Goal: Information Seeking & Learning: Learn about a topic

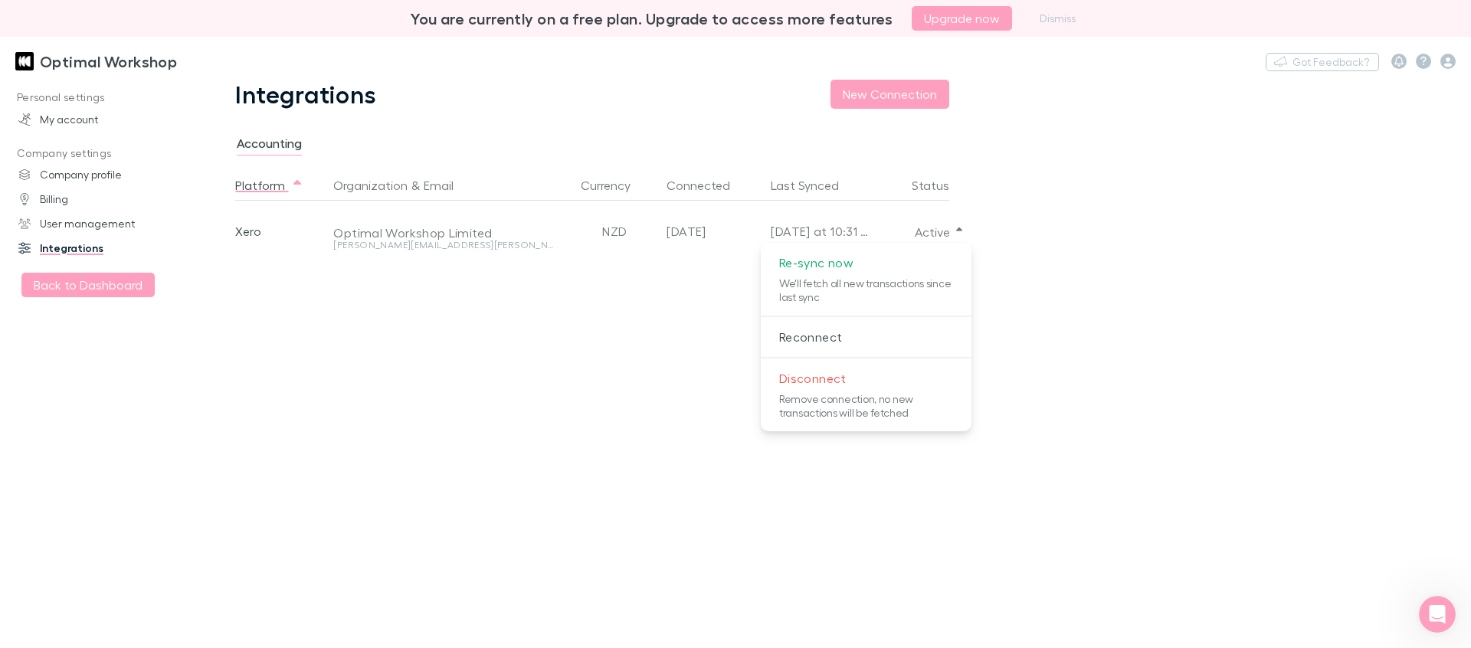
click at [686, 277] on div at bounding box center [735, 324] width 1471 height 648
click at [66, 200] on link "Billing" at bounding box center [99, 199] width 192 height 25
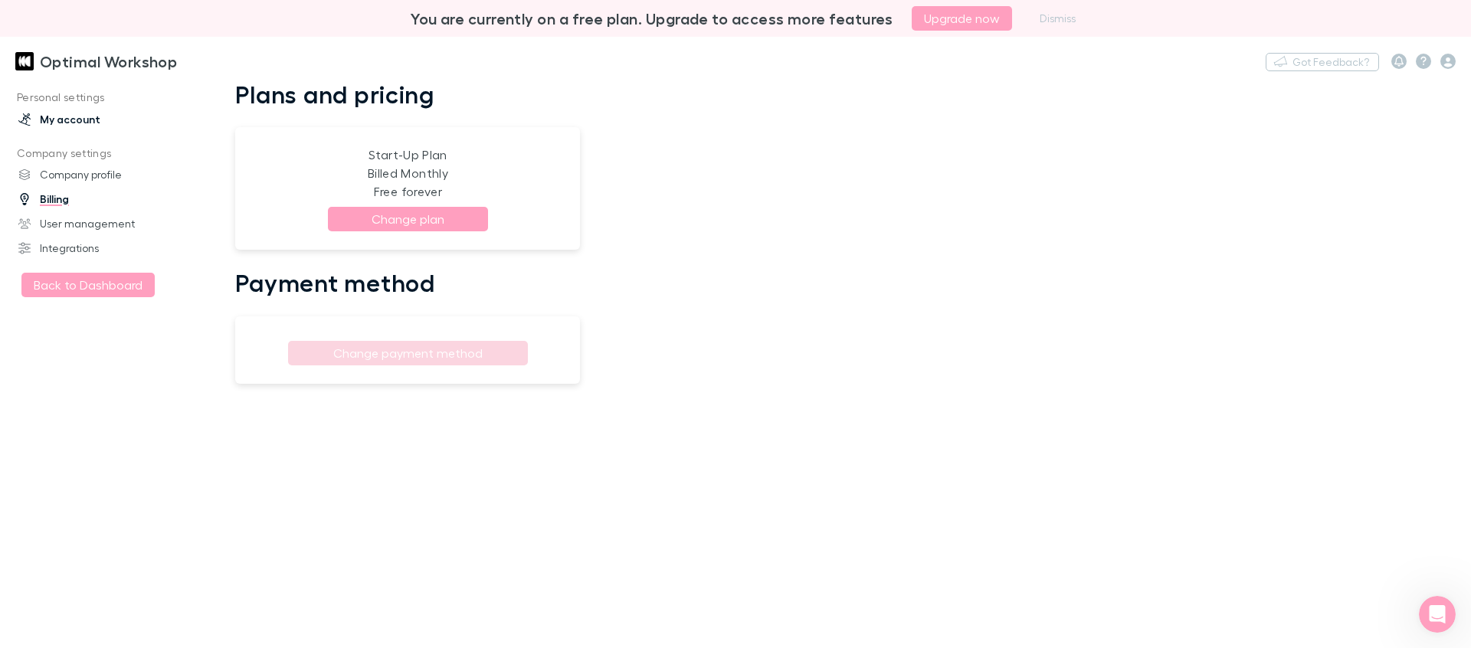
click at [83, 123] on link "My account" at bounding box center [99, 119] width 192 height 25
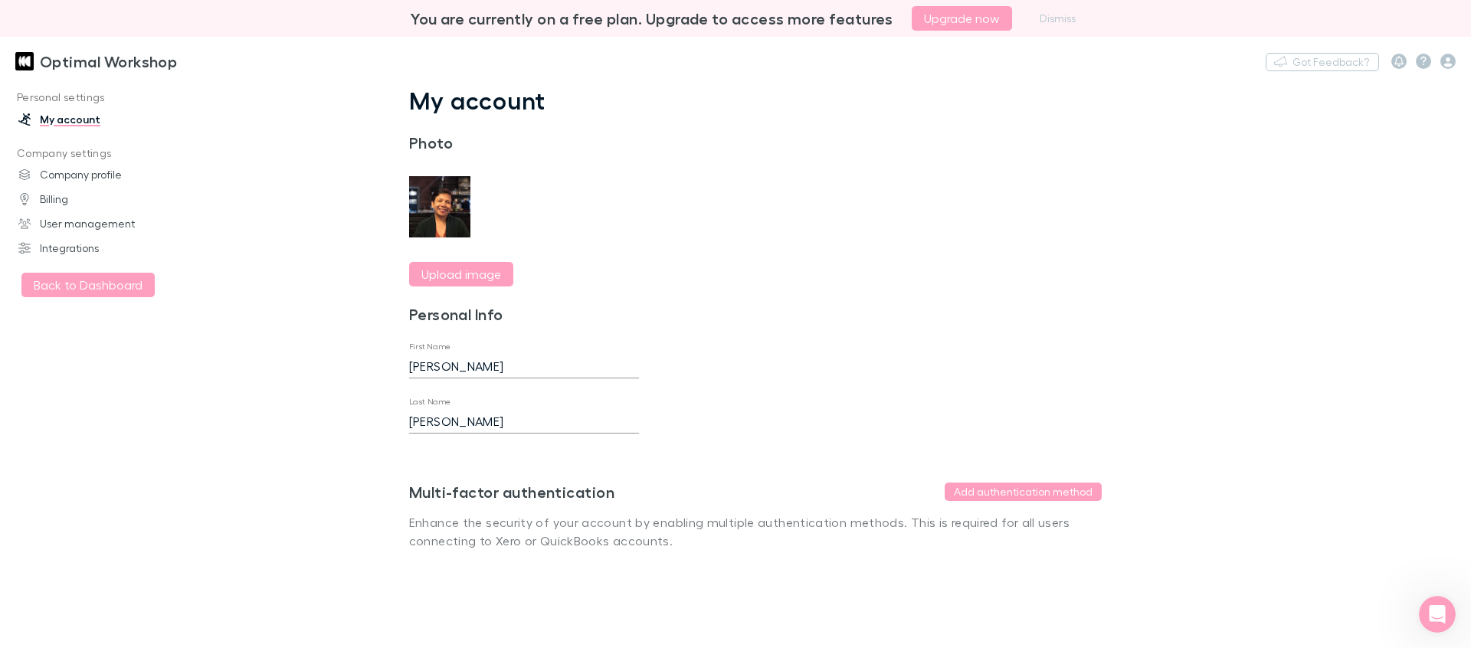
click at [31, 63] on img at bounding box center [24, 61] width 18 height 18
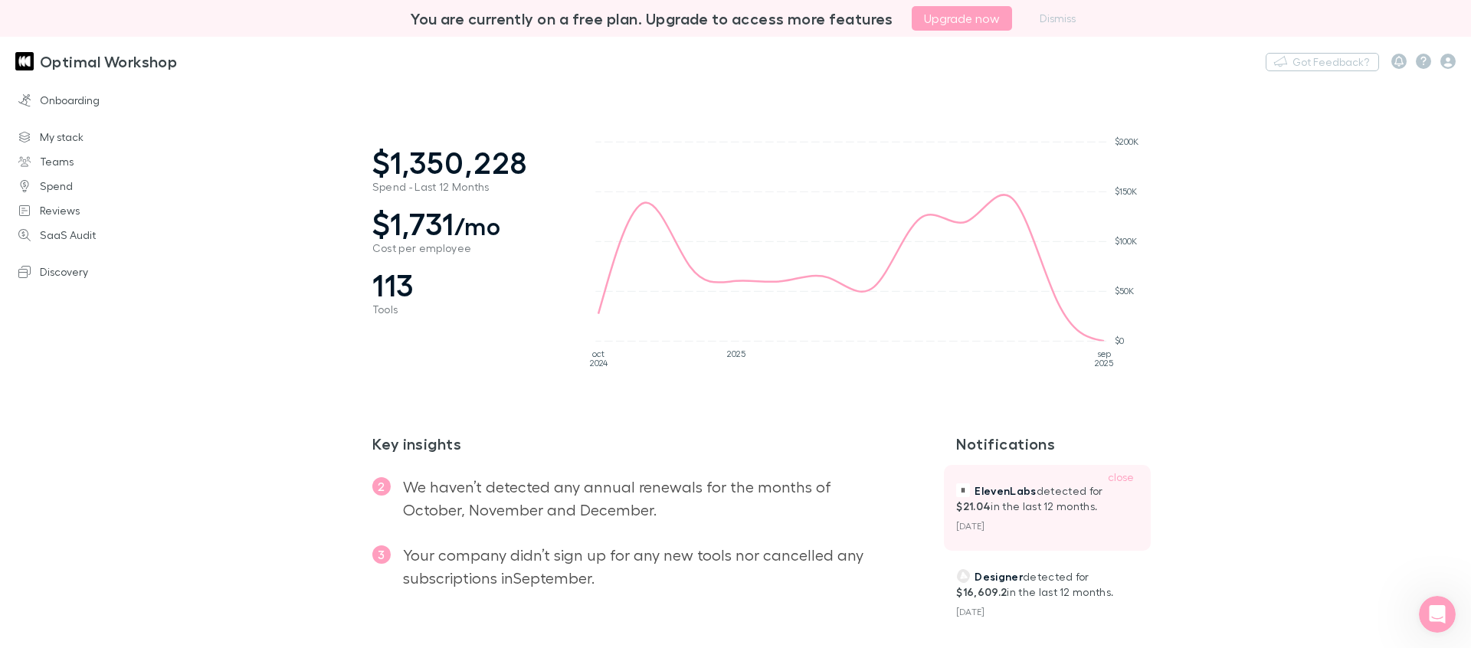
click at [1003, 500] on p "ElevenLabs detected for $21.04 in the last 12 months." at bounding box center [1047, 498] width 182 height 31
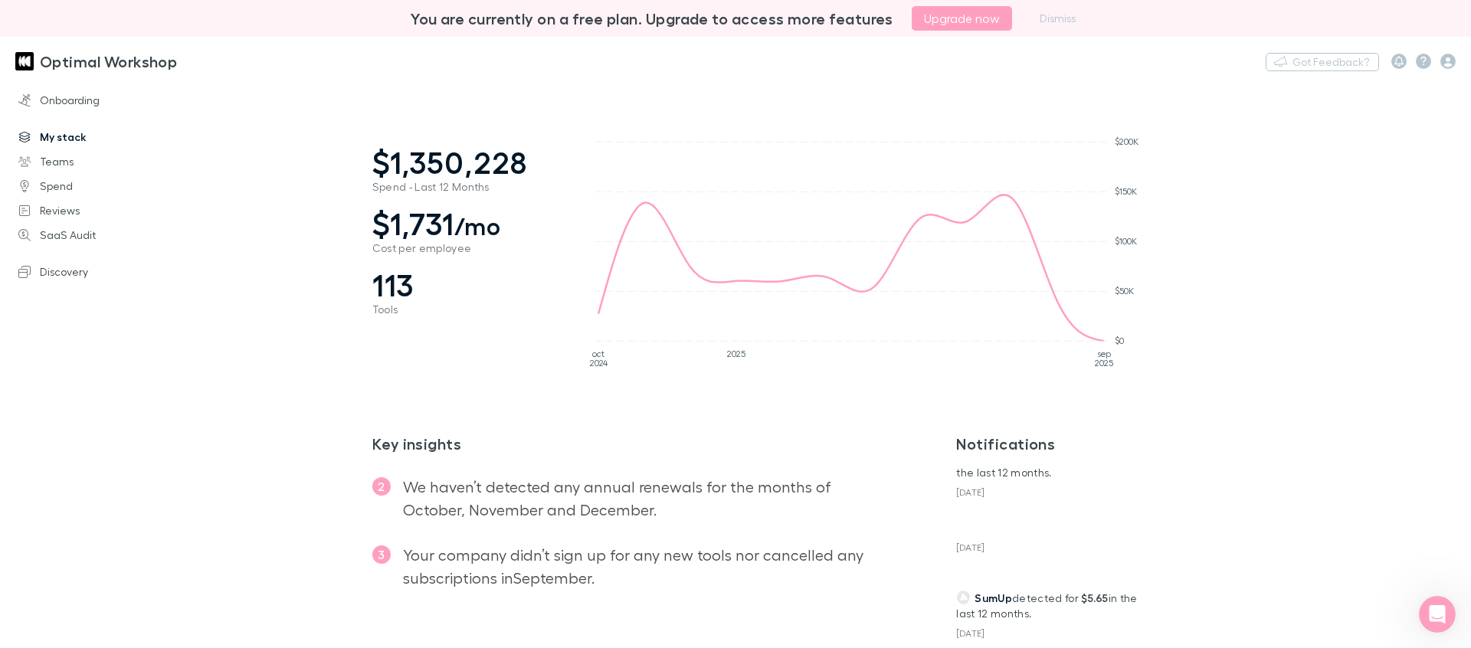
click at [81, 139] on link "My stack" at bounding box center [99, 137] width 192 height 25
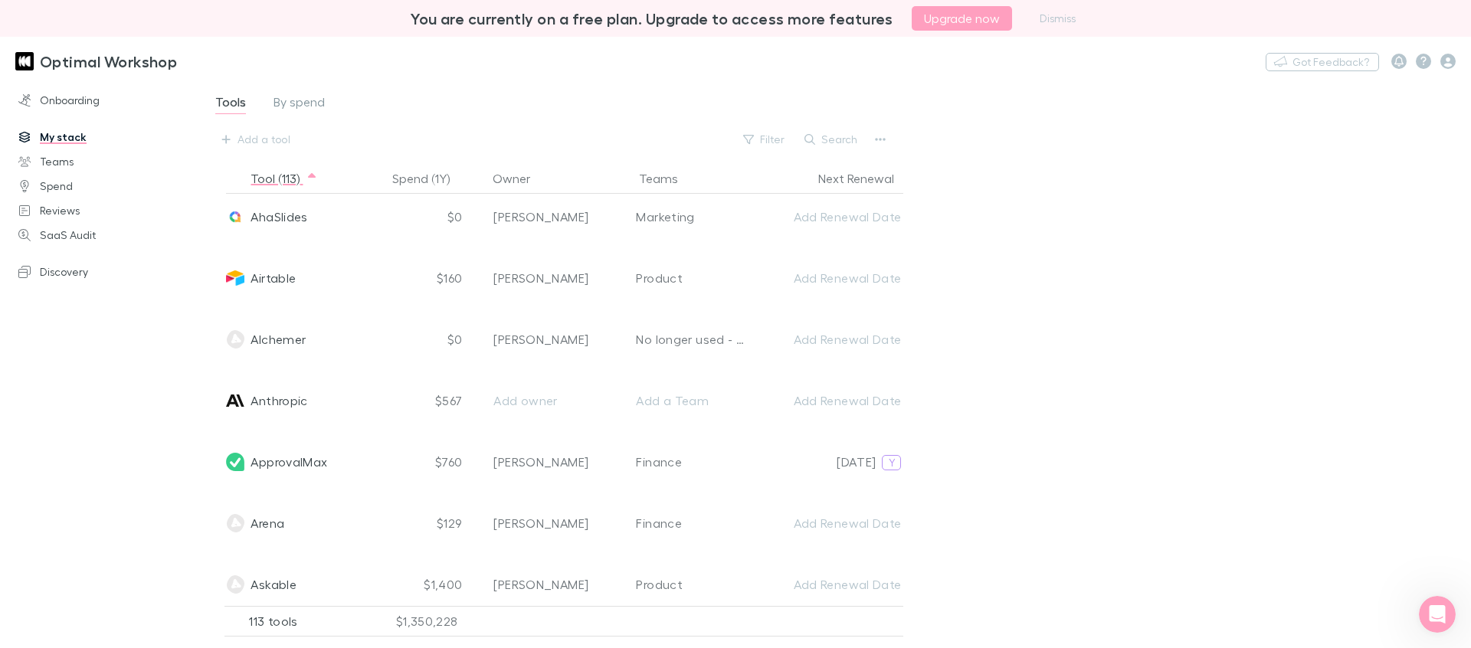
scroll to position [214, 0]
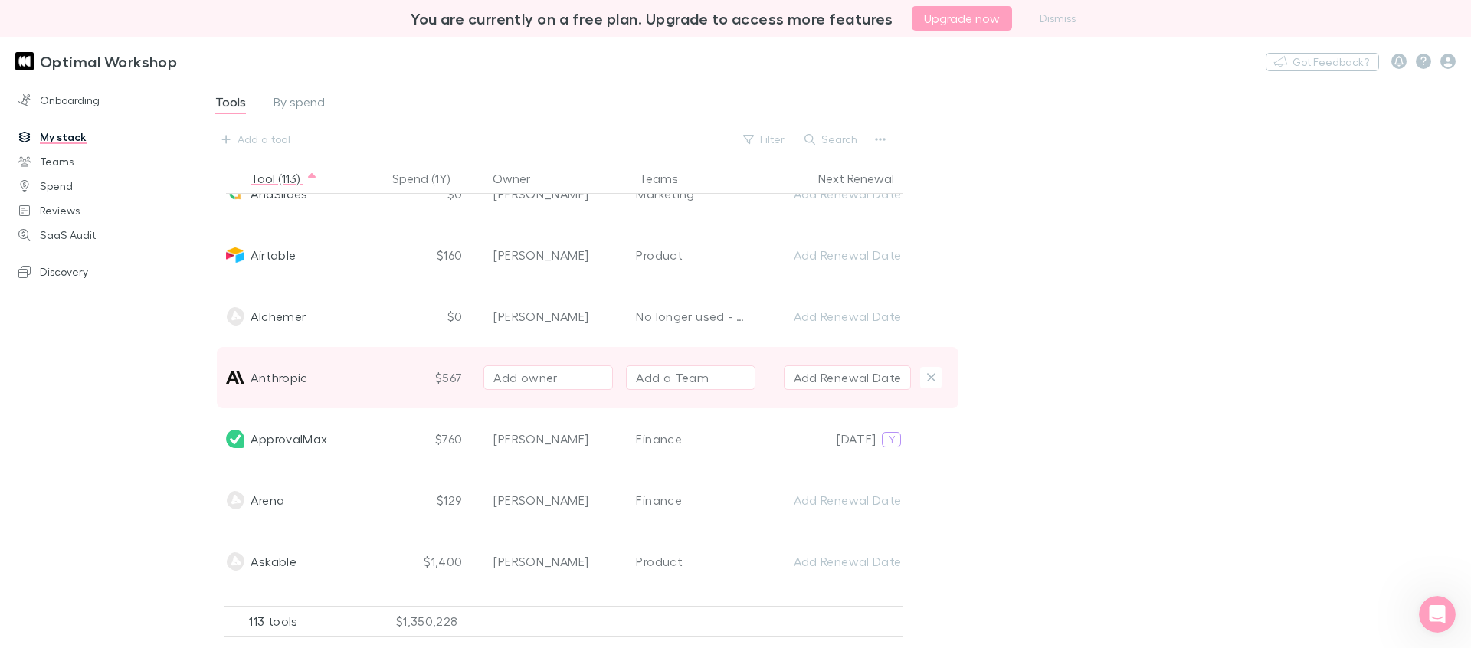
click at [344, 379] on div "Anthropic" at bounding box center [303, 377] width 155 height 61
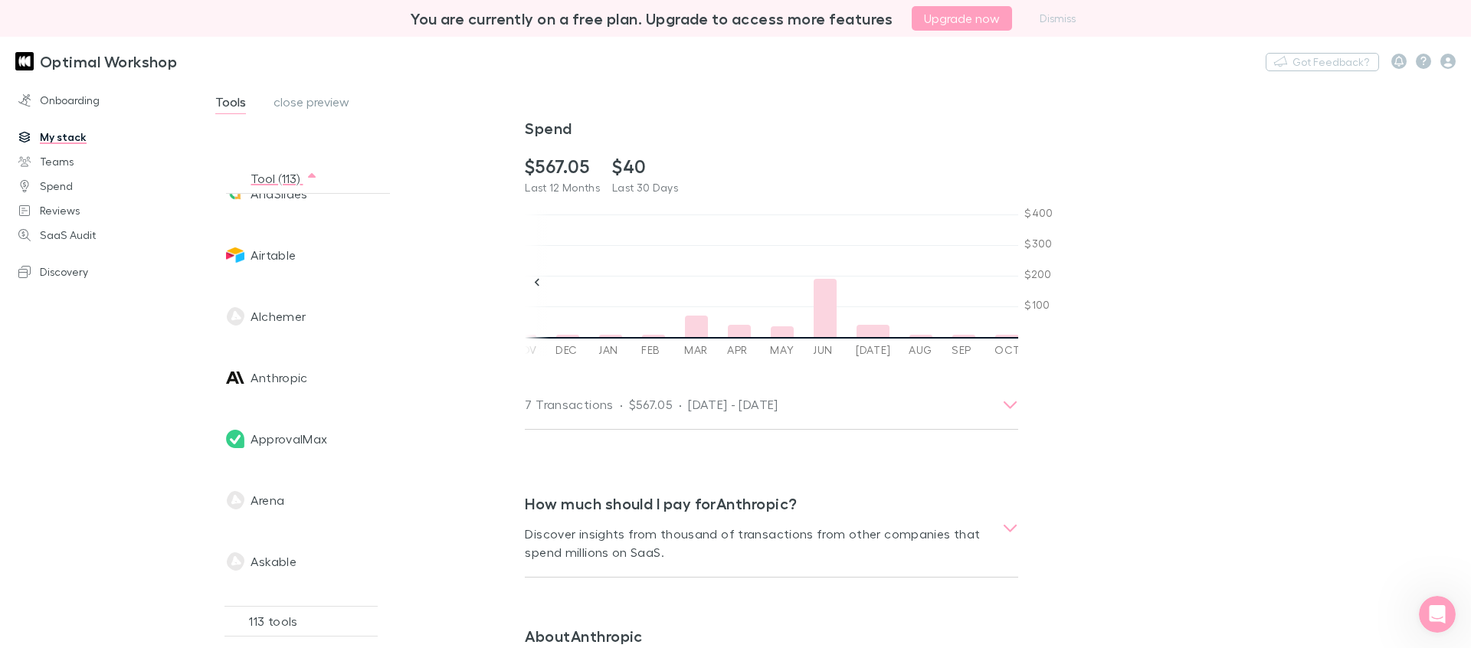
scroll to position [263, 0]
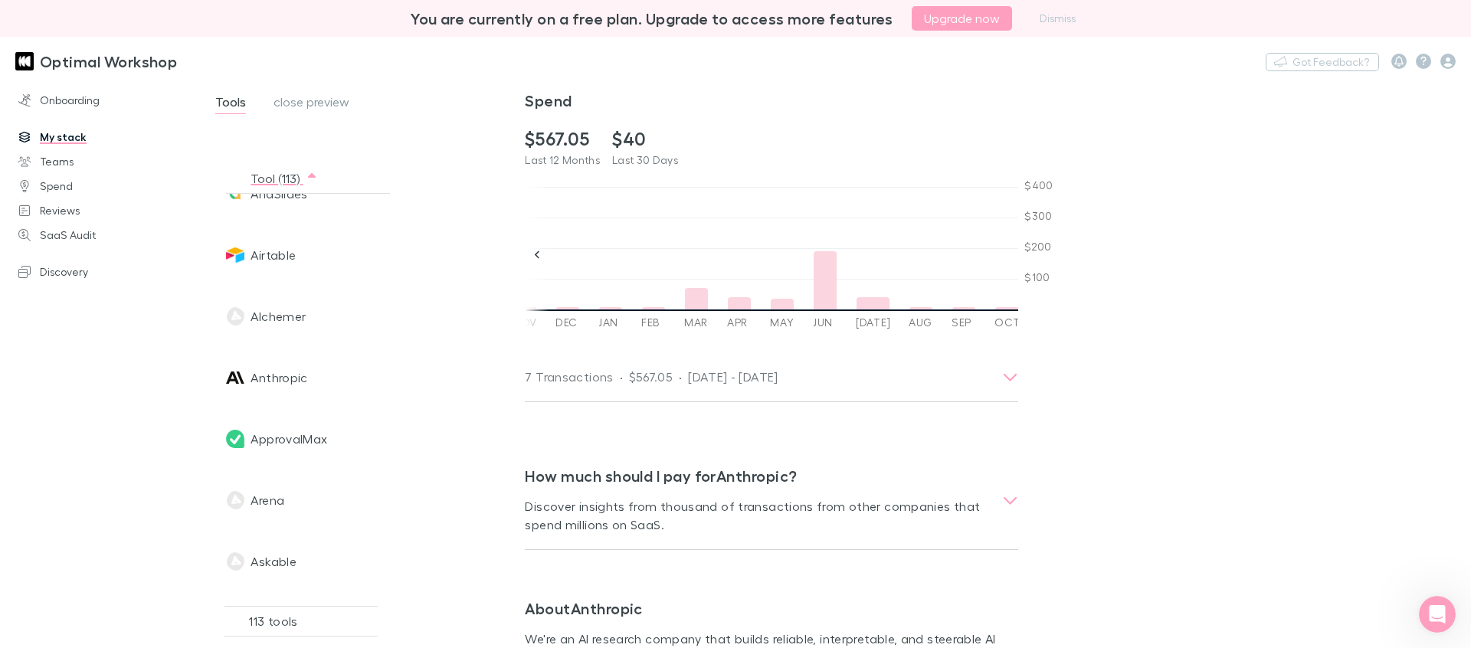
click at [955, 309] on dd at bounding box center [963, 280] width 25 height 60
click at [1003, 305] on dd at bounding box center [1006, 280] width 25 height 60
click at [919, 306] on dd at bounding box center [920, 280] width 25 height 60
click at [958, 306] on dd at bounding box center [963, 280] width 25 height 60
click at [329, 437] on div "ApprovalMax" at bounding box center [303, 438] width 155 height 61
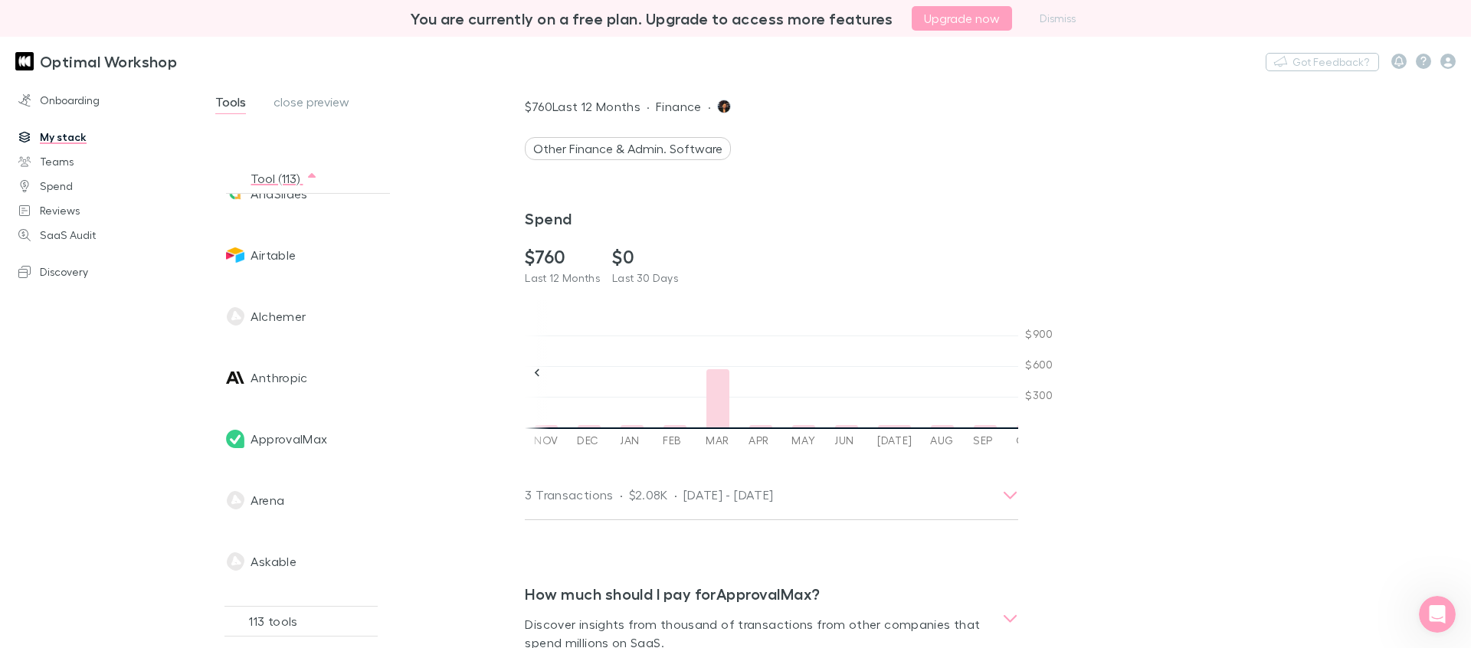
scroll to position [157, 0]
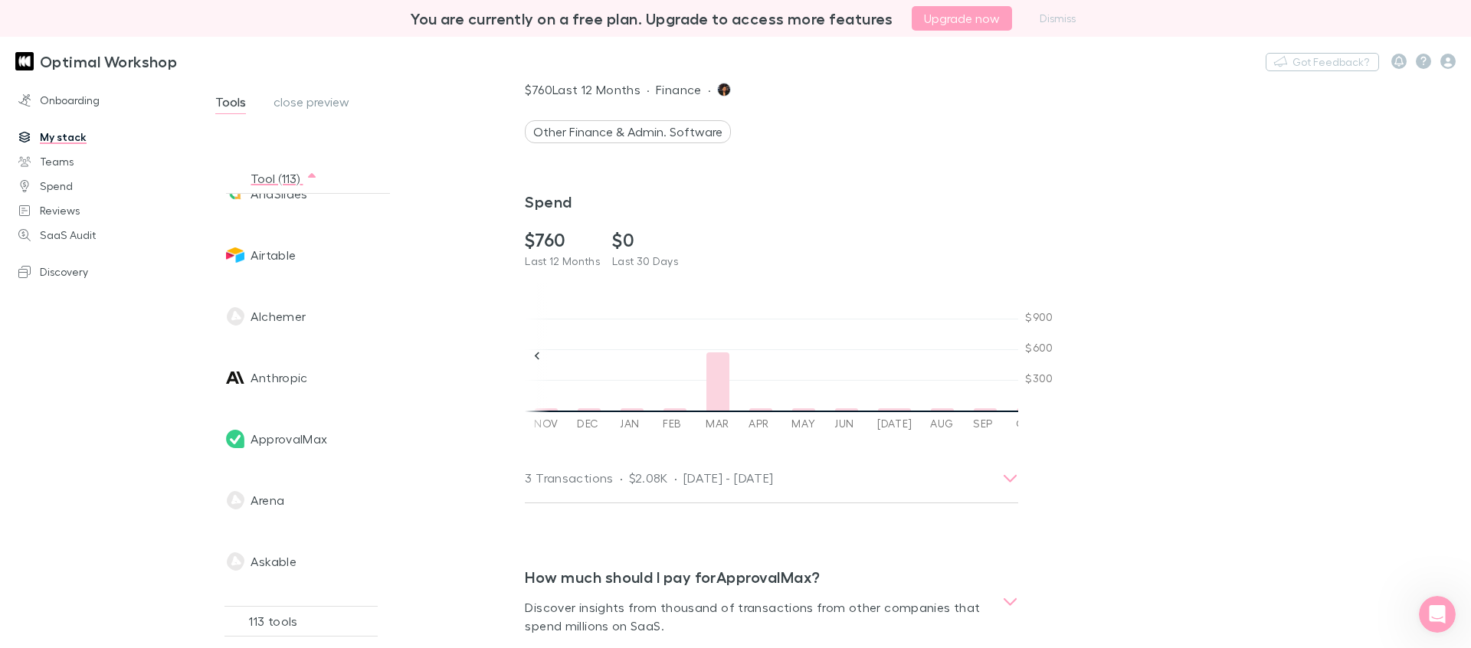
click at [973, 411] on dd at bounding box center [985, 382] width 25 height 60
click at [953, 407] on dd at bounding box center [965, 382] width 25 height 60
click at [901, 406] on dd at bounding box center [917, 382] width 34 height 60
click at [728, 411] on dd at bounding box center [740, 382] width 25 height 60
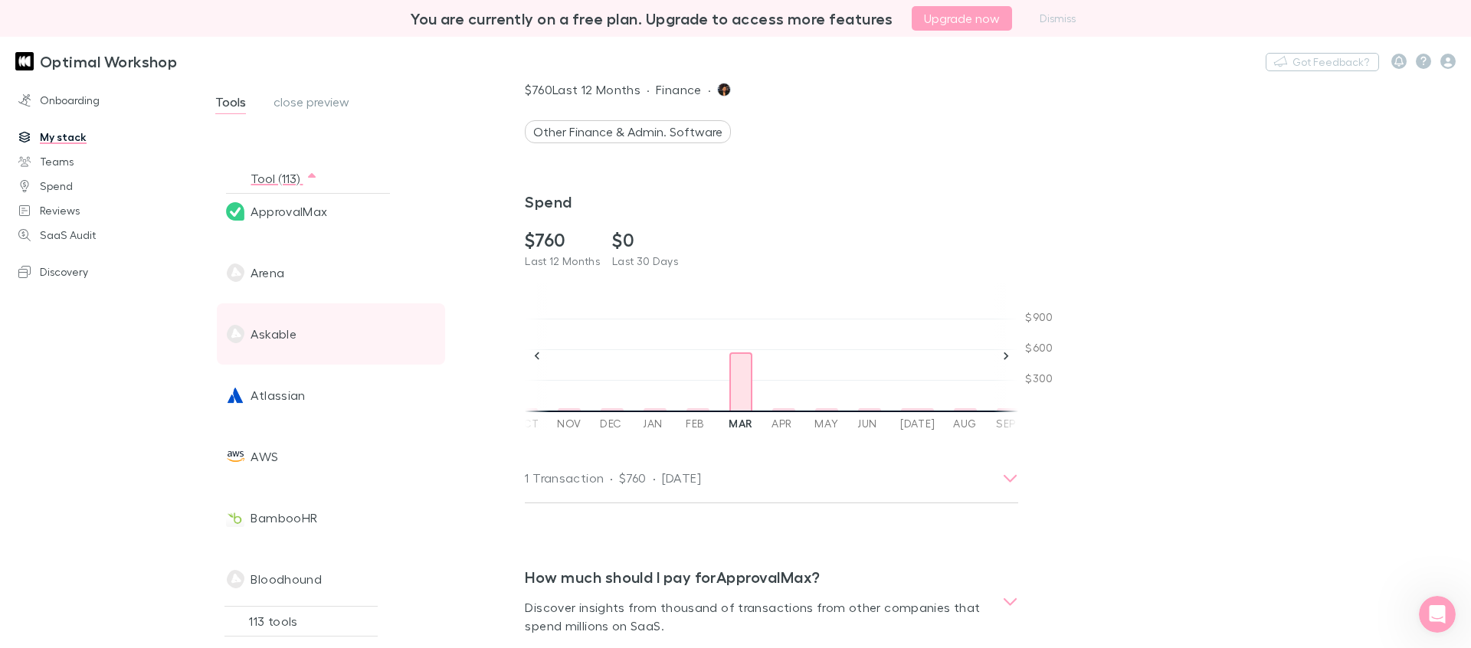
scroll to position [444, 0]
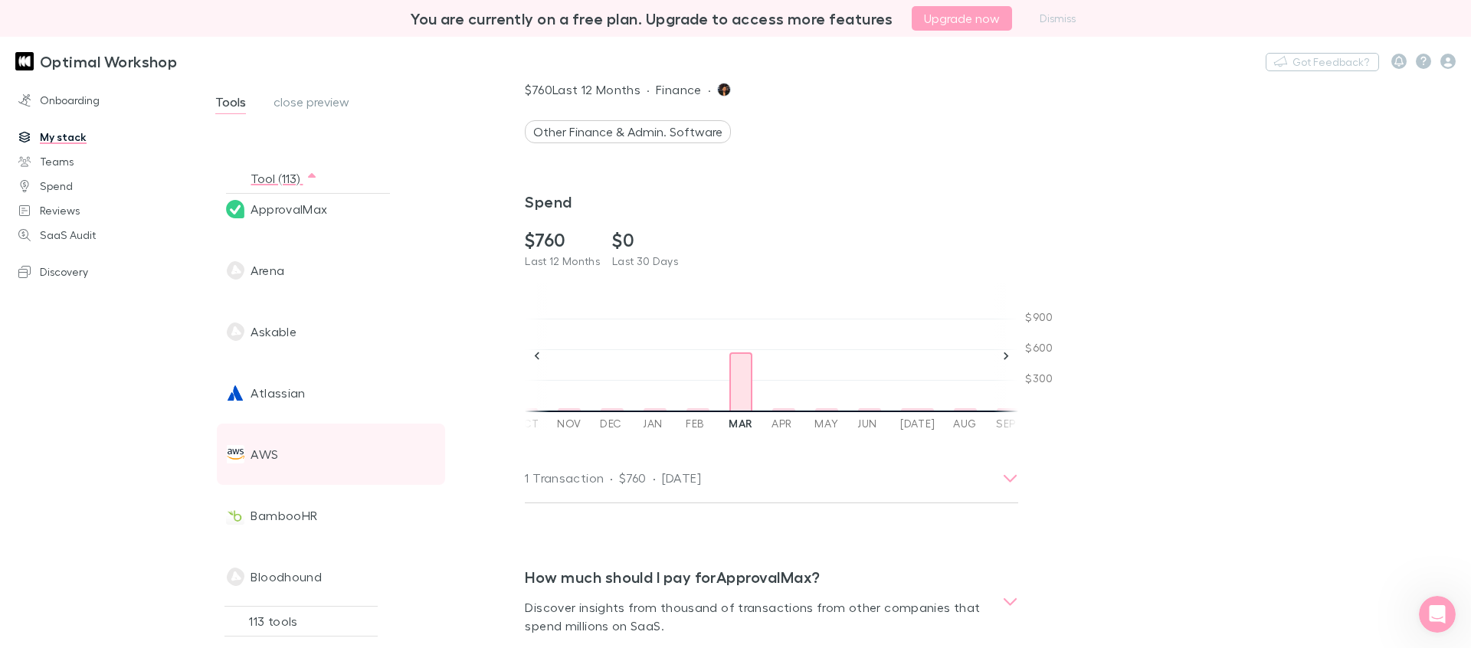
click at [270, 456] on span "AWS" at bounding box center [264, 454] width 28 height 61
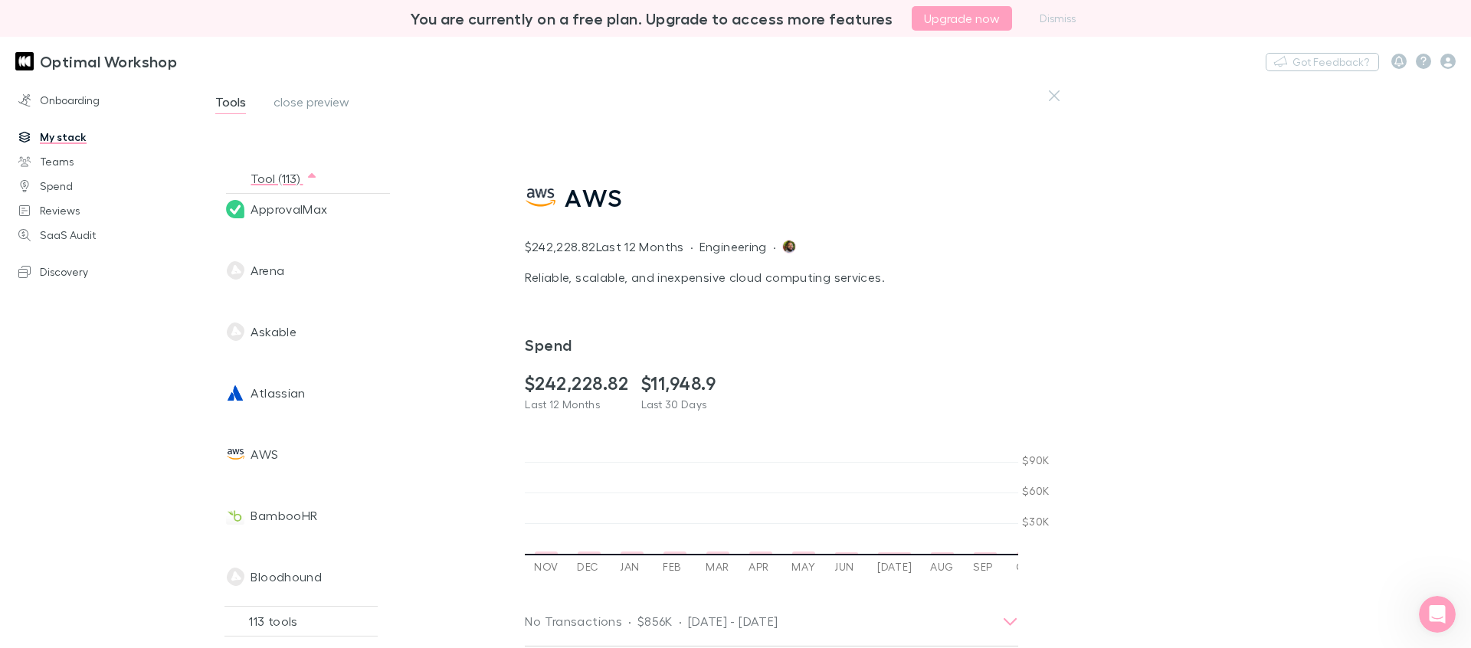
scroll to position [0, 3624]
click at [983, 550] on dd at bounding box center [995, 525] width 25 height 60
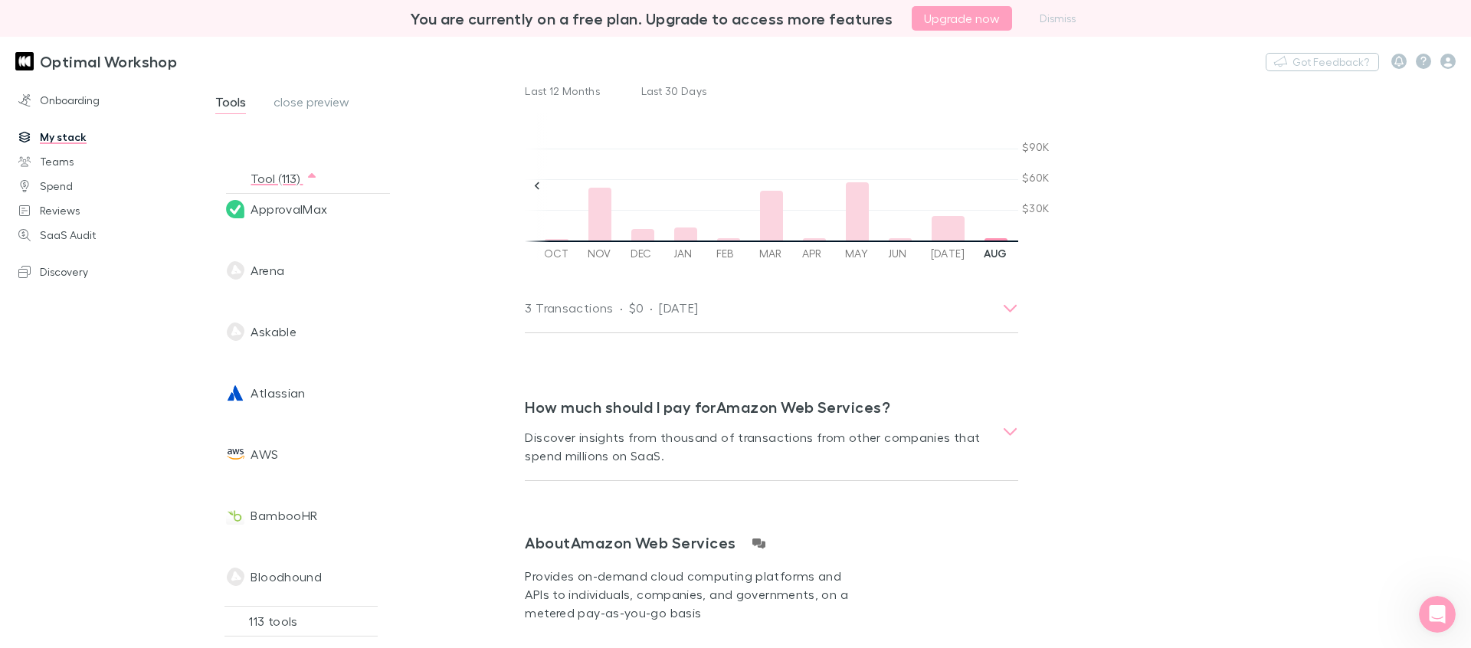
scroll to position [228, 0]
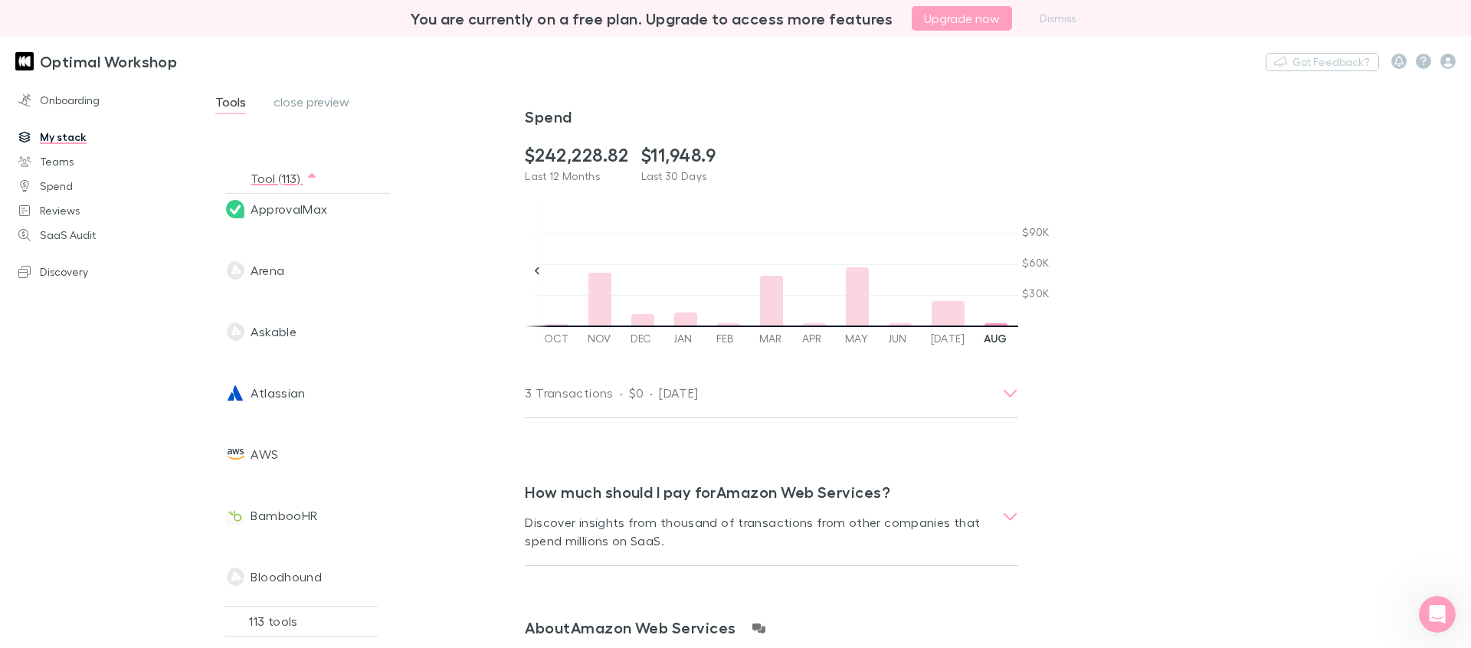
click at [1026, 321] on dd at bounding box center [1038, 297] width 25 height 60
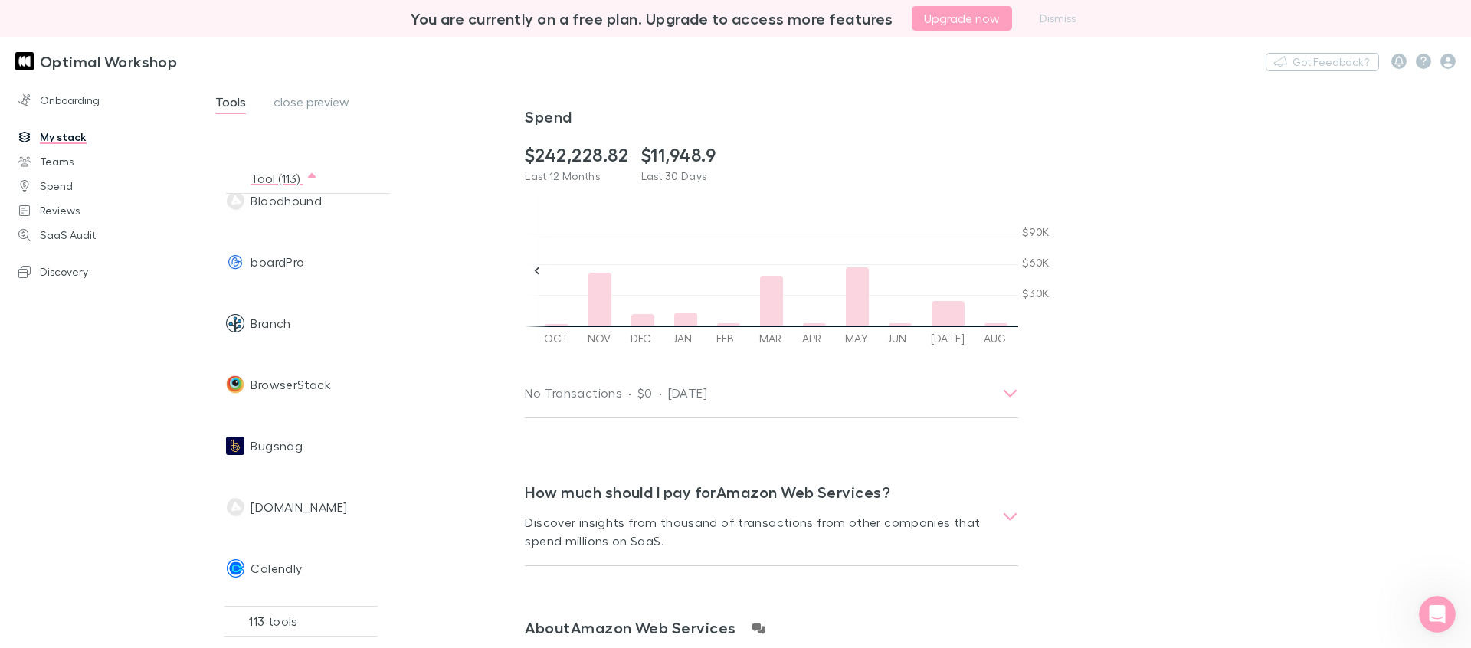
scroll to position [827, 0]
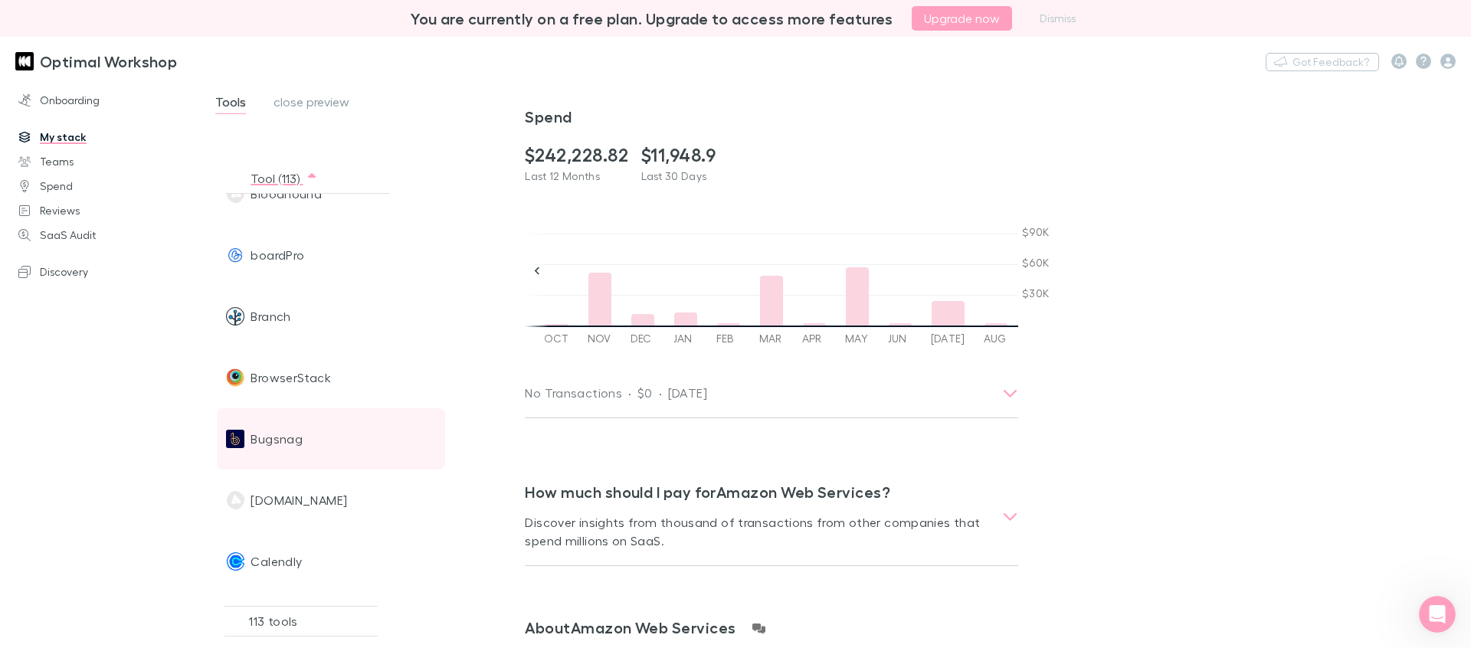
click at [293, 441] on span "Bugsnag" at bounding box center [276, 438] width 52 height 61
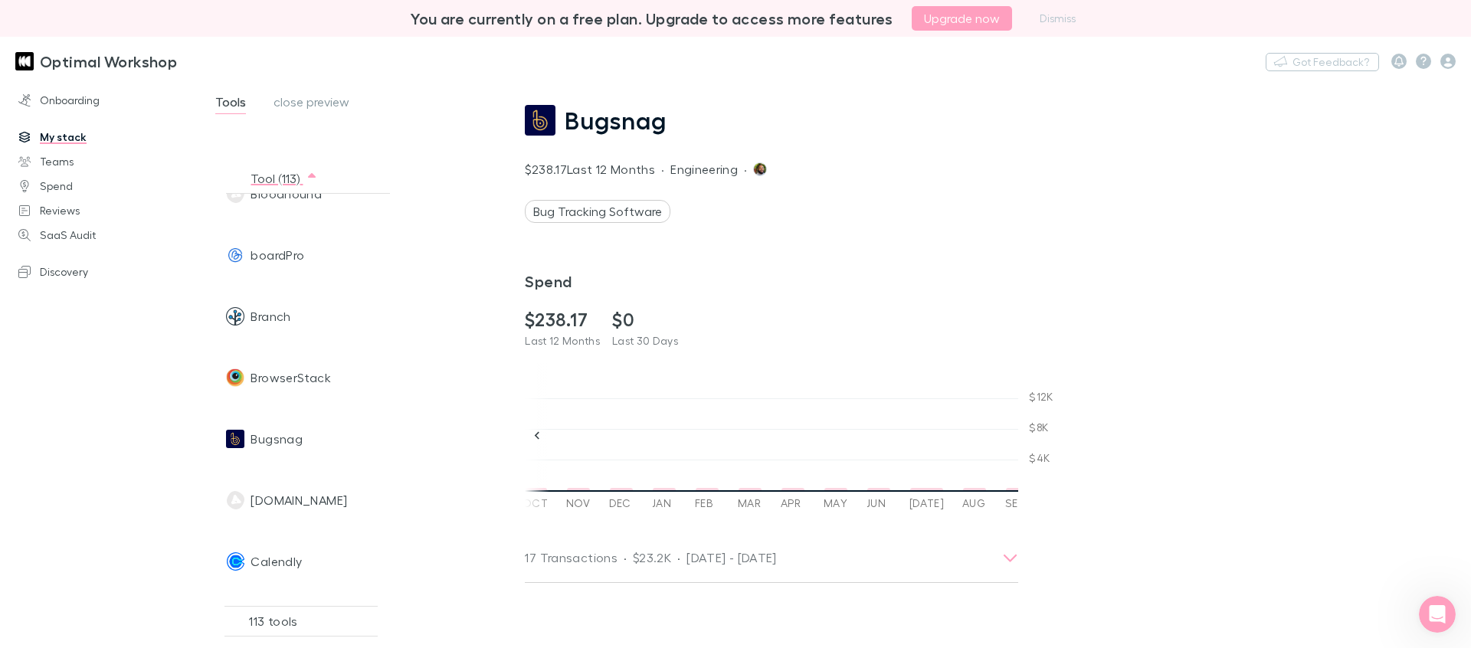
scroll to position [93, 0]
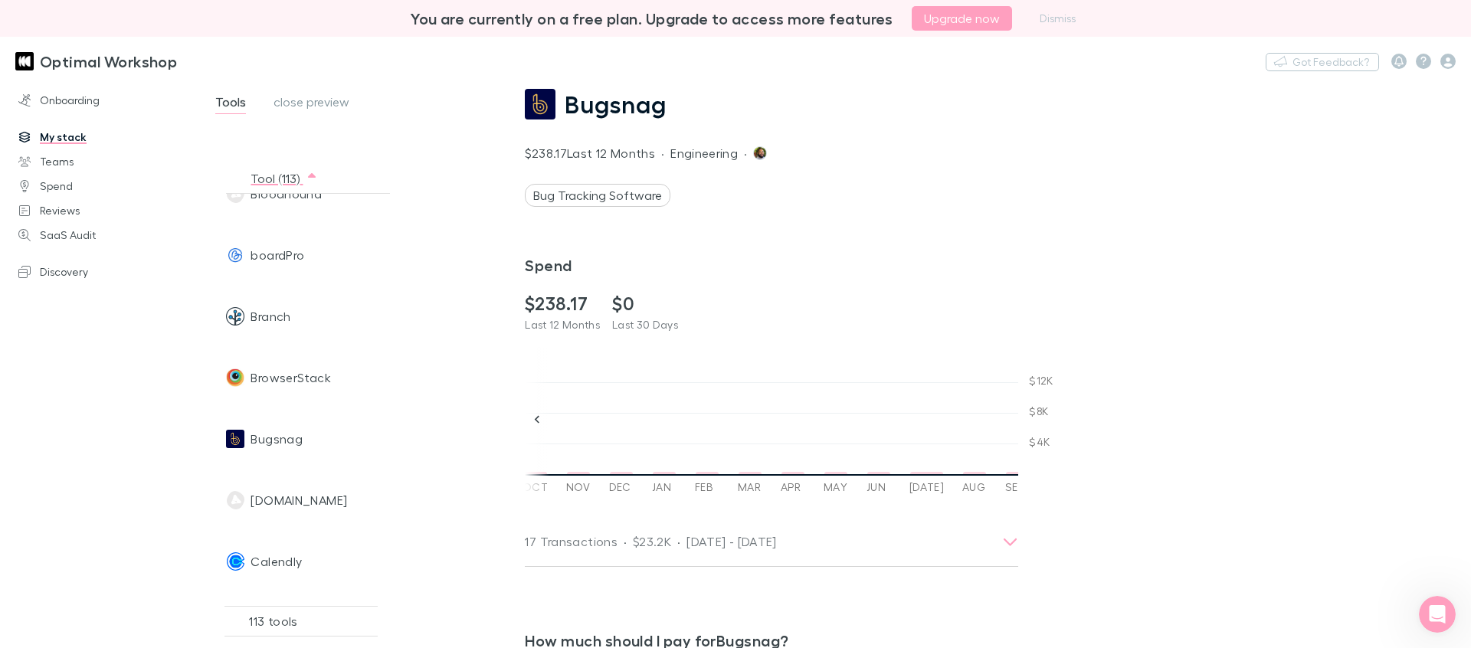
click at [953, 475] on div "Aug" at bounding box center [974, 454] width 43 height 78
click at [996, 476] on div "Sep" at bounding box center [1017, 454] width 43 height 78
click at [738, 474] on dd at bounding box center [750, 445] width 25 height 60
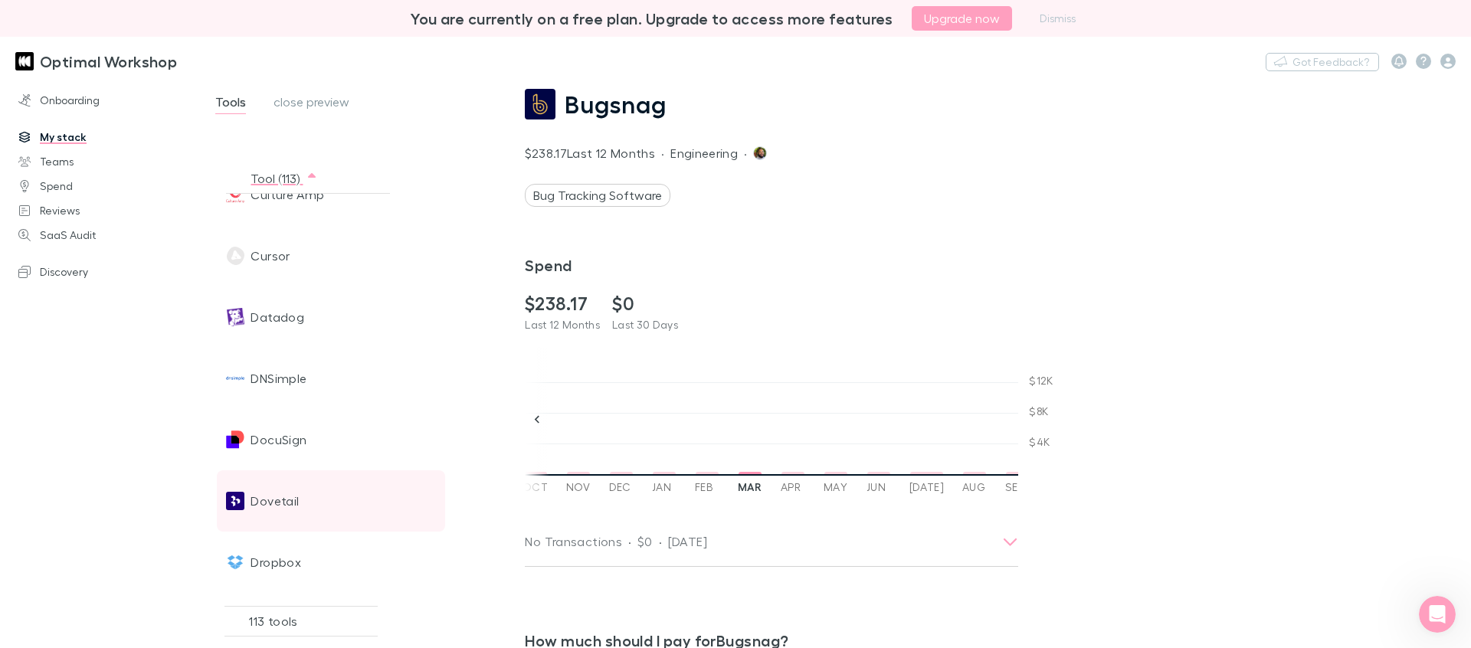
scroll to position [1689, 0]
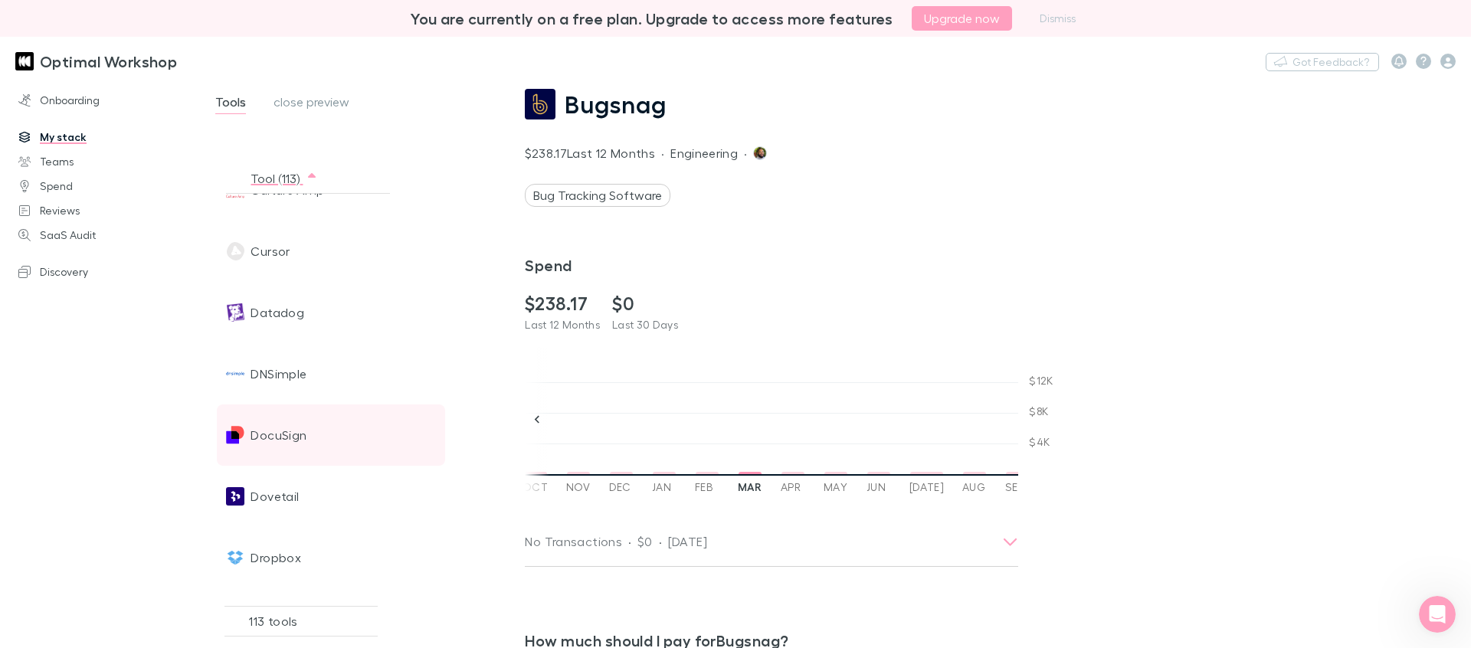
click at [301, 436] on span "DocuSign" at bounding box center [278, 434] width 56 height 61
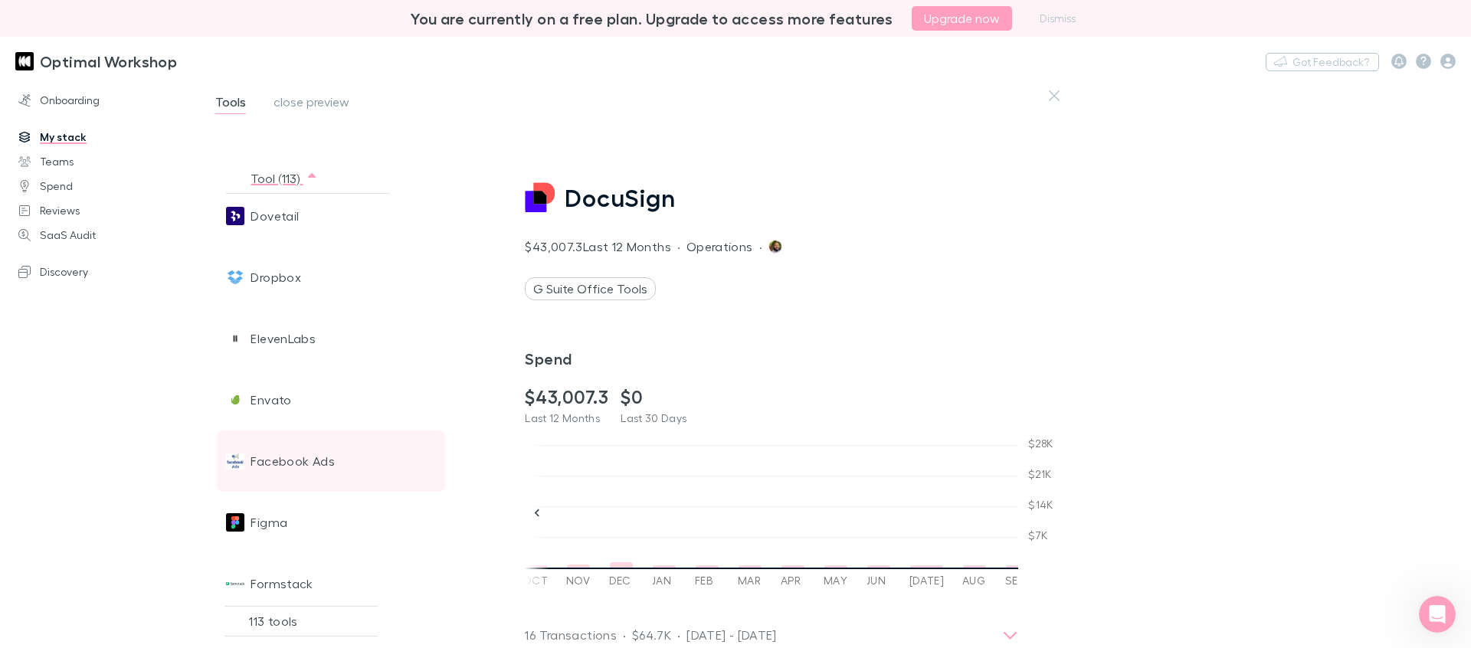
scroll to position [2001, 0]
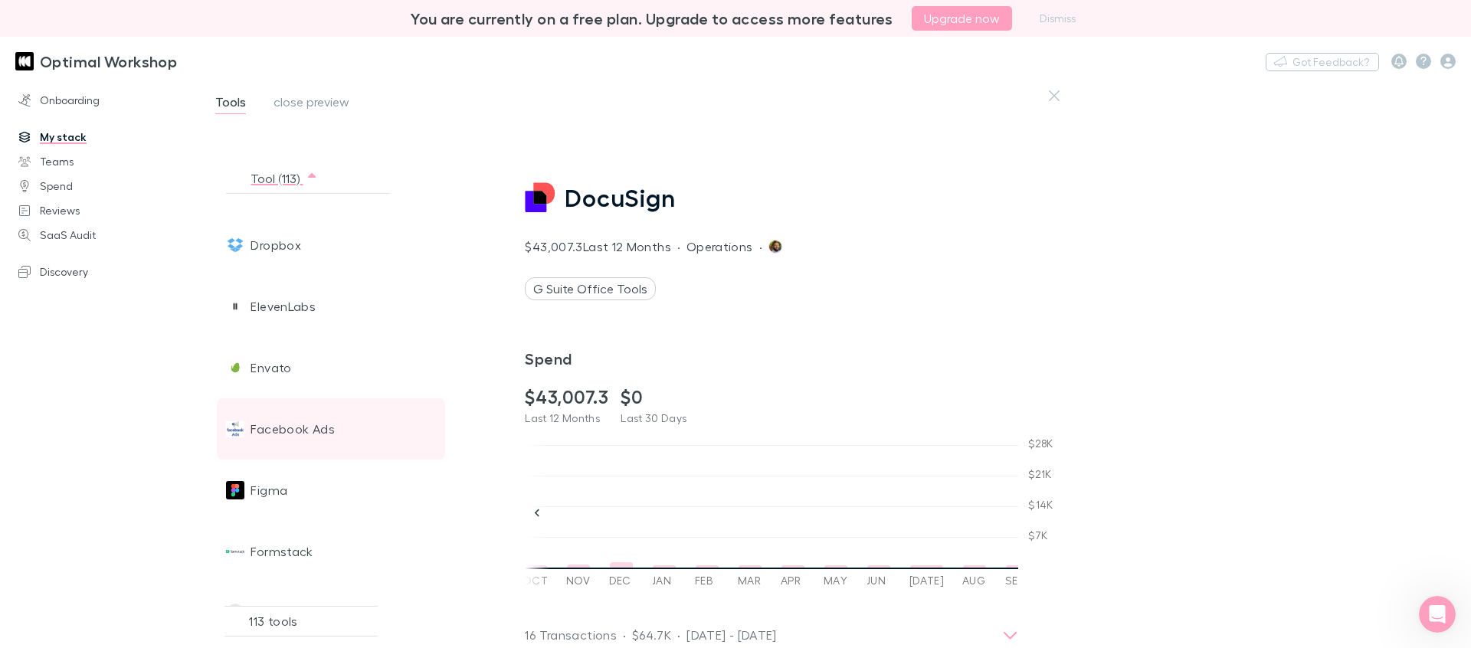
click at [325, 423] on span "Facebook Ads" at bounding box center [291, 428] width 83 height 61
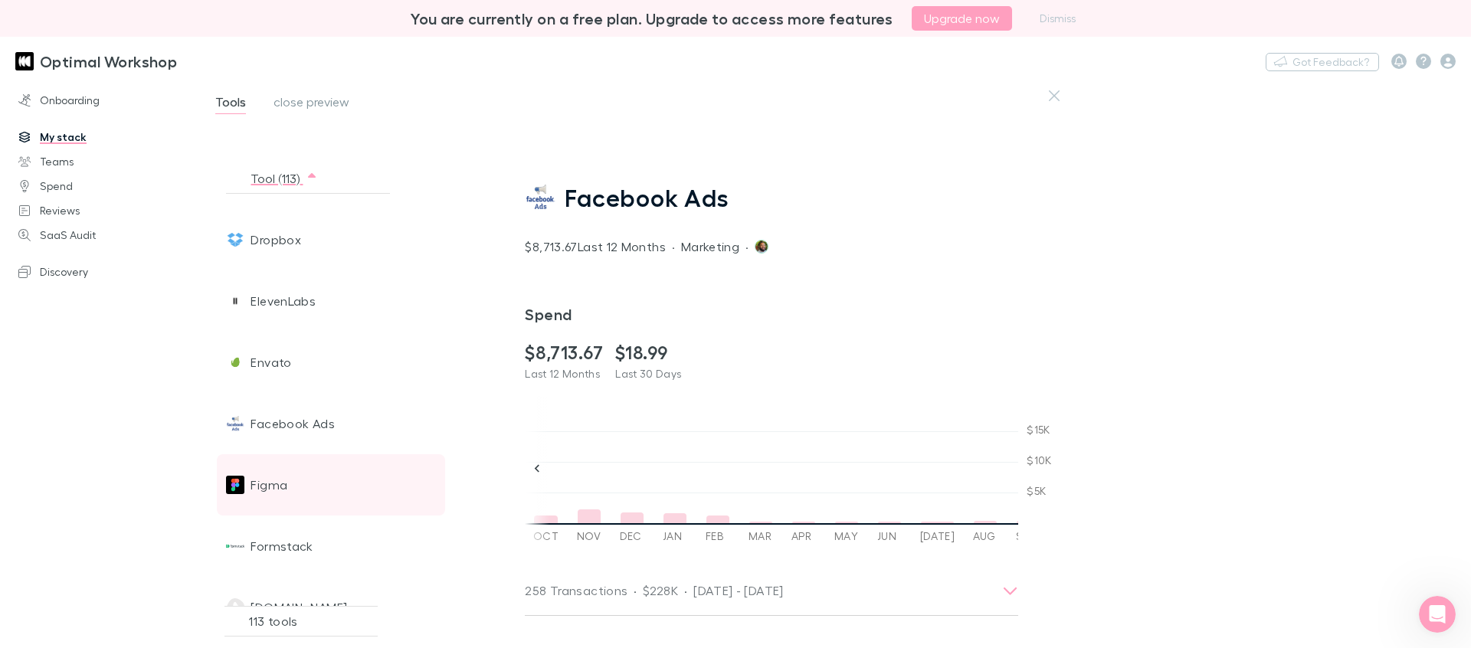
scroll to position [2141, 0]
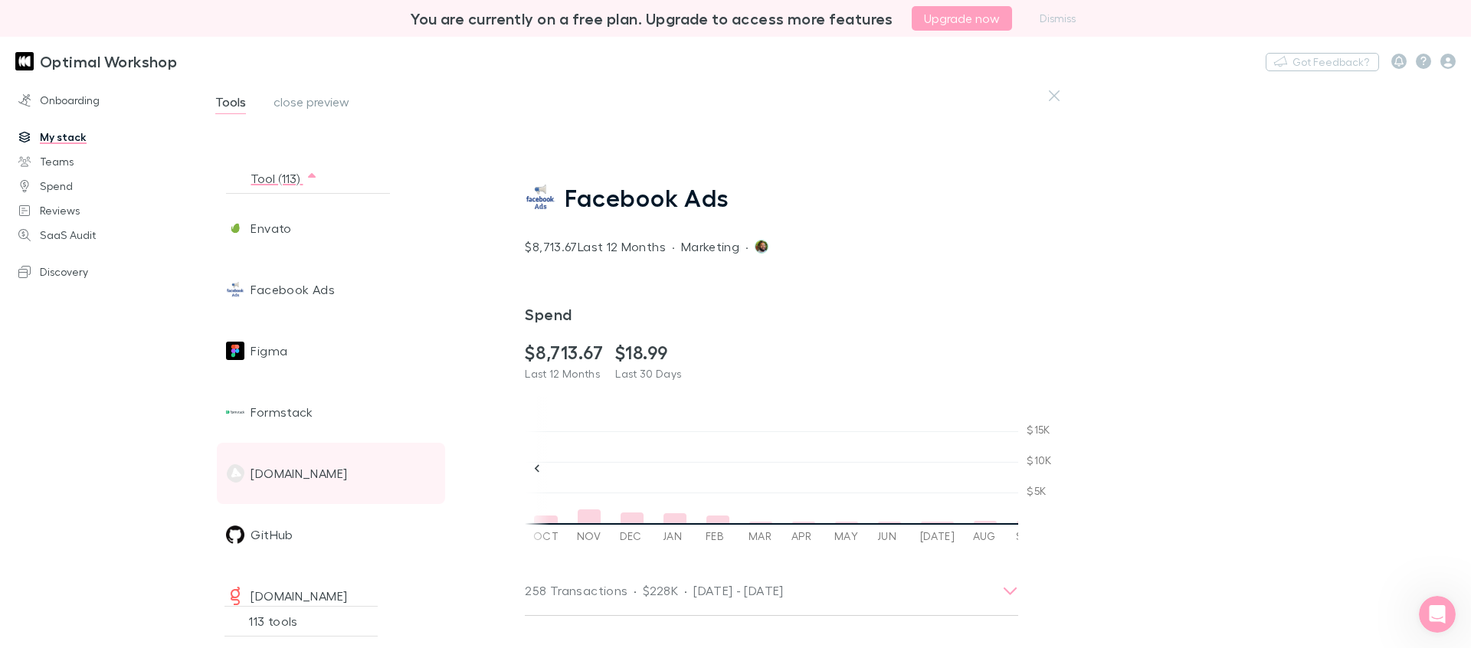
click at [300, 480] on div "[DOMAIN_NAME]" at bounding box center [303, 473] width 155 height 61
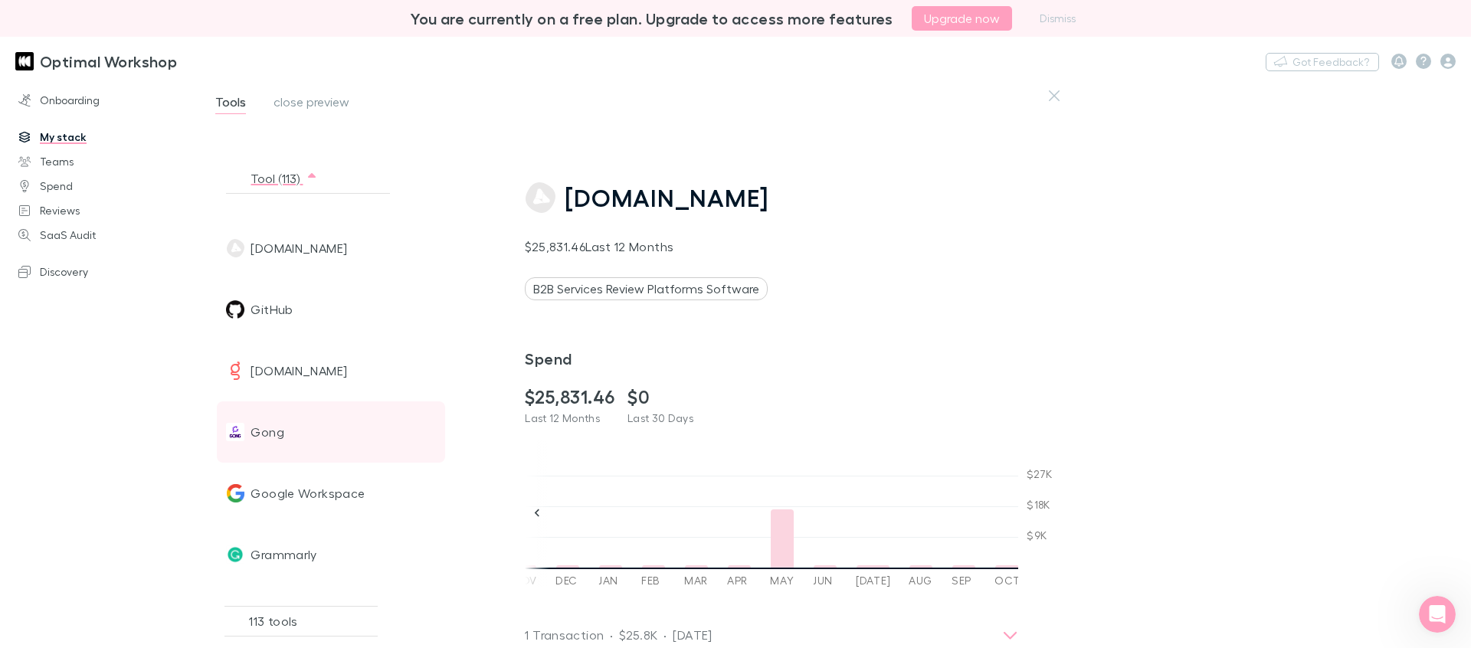
scroll to position [2367, 0]
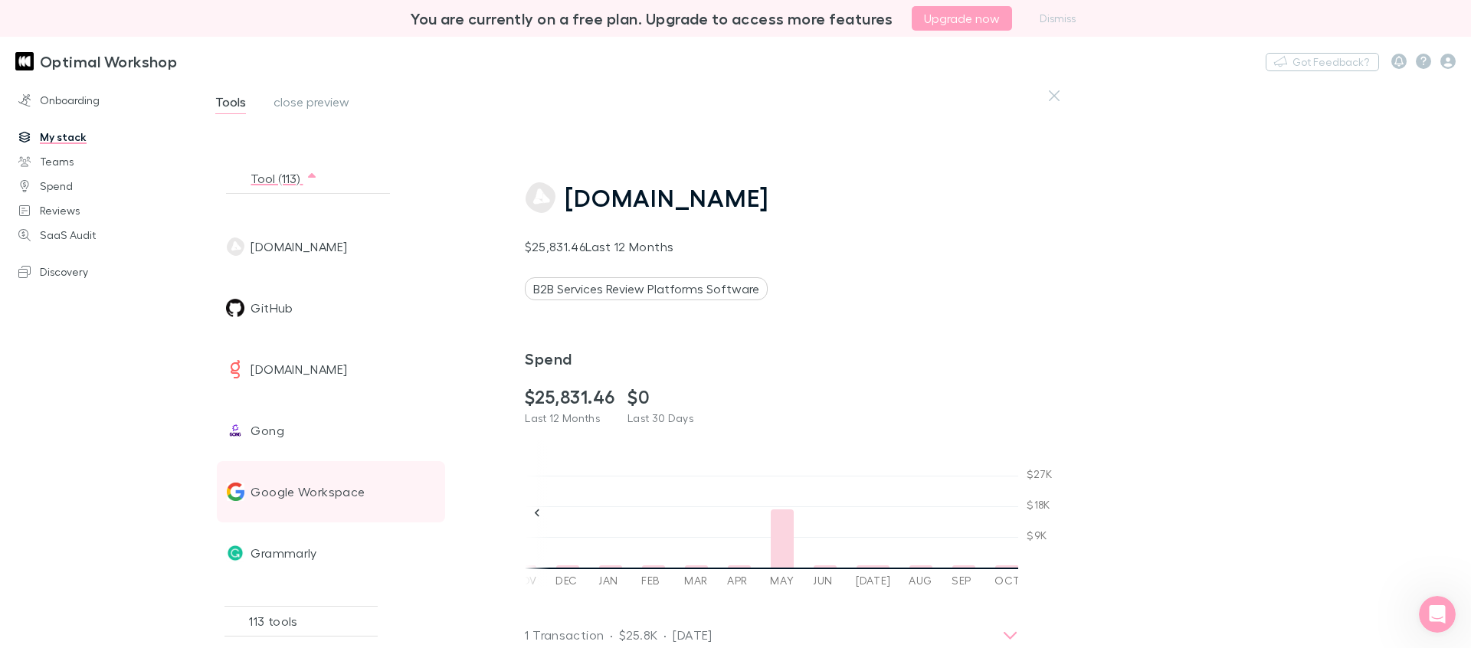
click at [335, 494] on span "Google Workspace" at bounding box center [307, 491] width 114 height 61
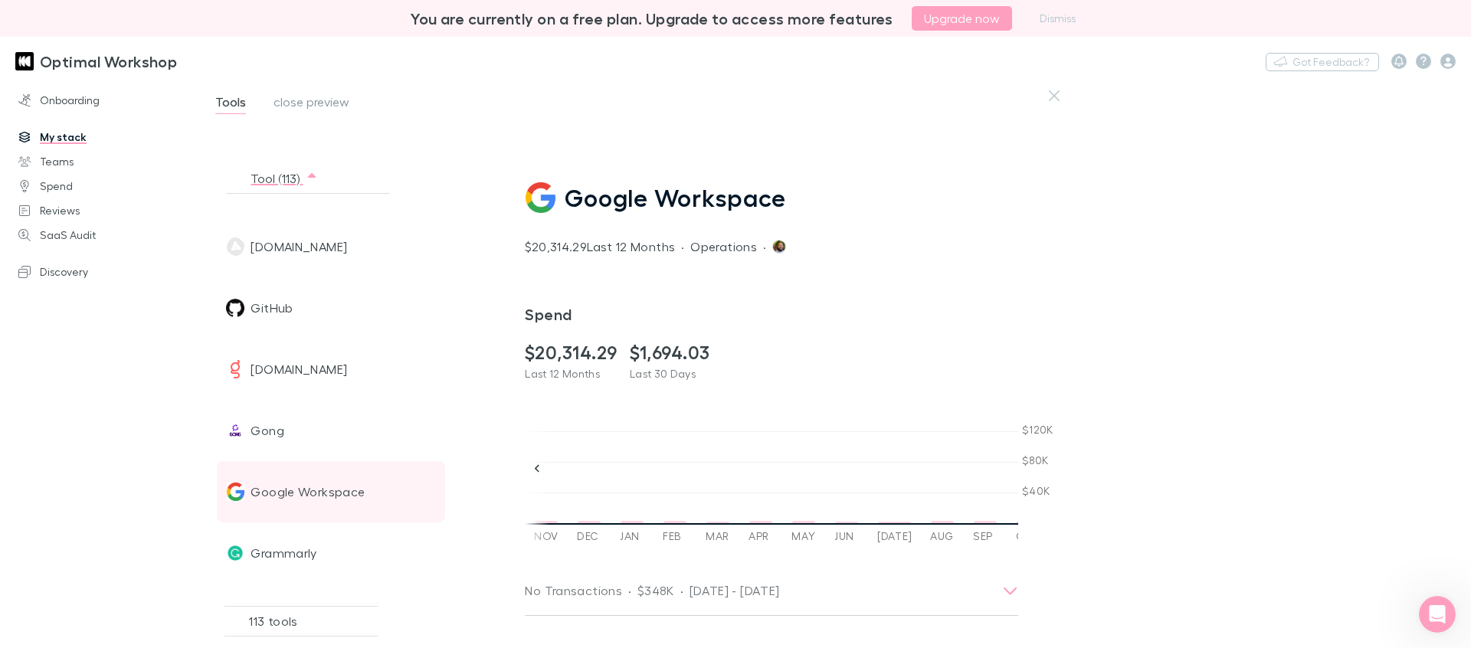
scroll to position [0, 2595]
click at [1005, 520] on dd at bounding box center [1017, 494] width 25 height 60
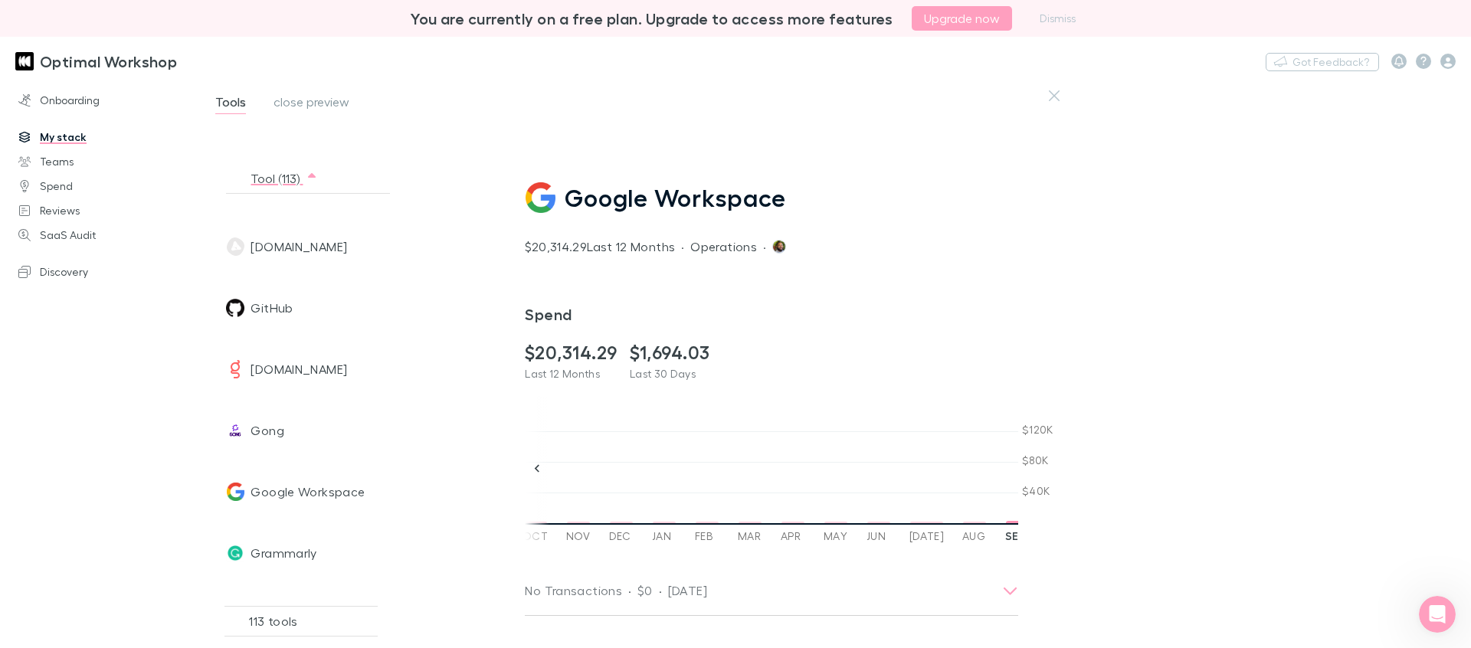
click at [738, 523] on dd at bounding box center [750, 494] width 25 height 60
click at [780, 520] on dd at bounding box center [792, 494] width 25 height 60
click at [824, 522] on div at bounding box center [835, 523] width 23 height 2
click at [866, 520] on dd at bounding box center [878, 494] width 25 height 60
click at [910, 522] on div at bounding box center [926, 523] width 33 height 2
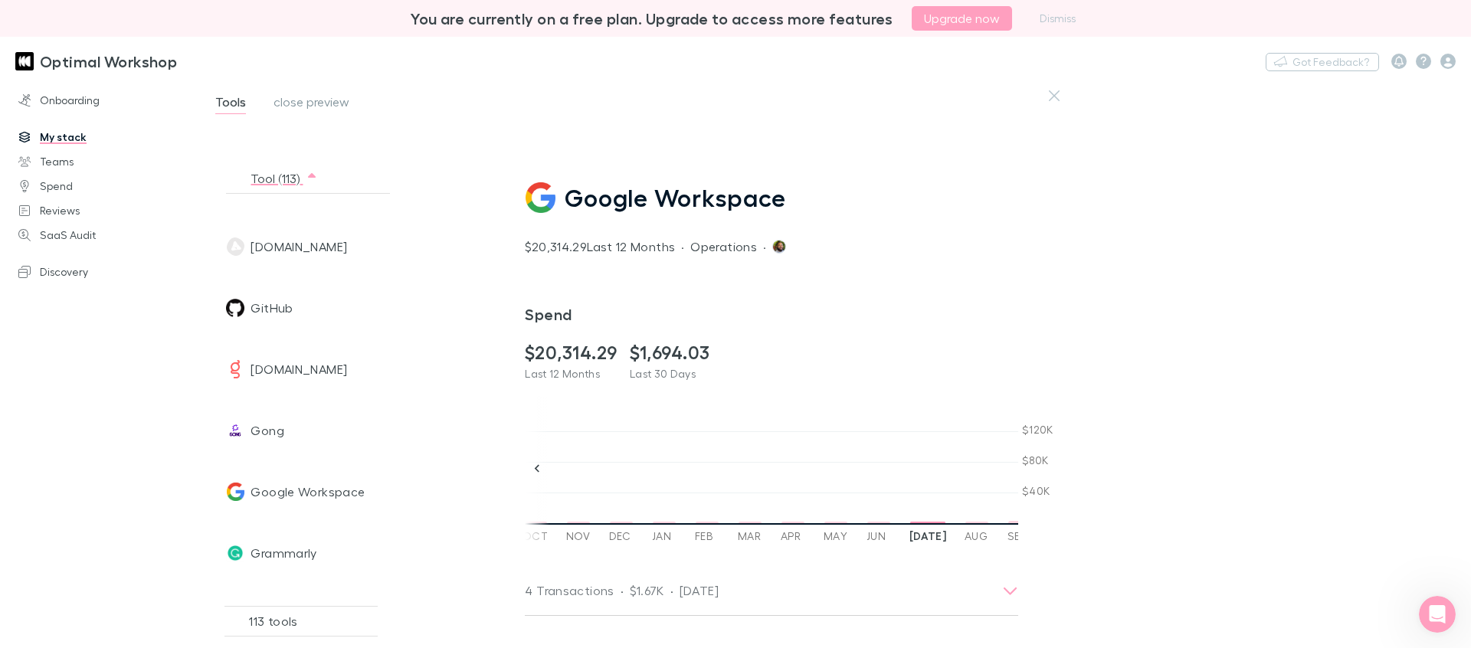
click at [900, 522] on div "[DATE]" at bounding box center [927, 503] width 55 height 78
click at [910, 522] on div at bounding box center [926, 523] width 33 height 2
click at [955, 527] on div "Aug" at bounding box center [976, 503] width 43 height 78
click at [1012, 522] on div at bounding box center [1023, 522] width 23 height 2
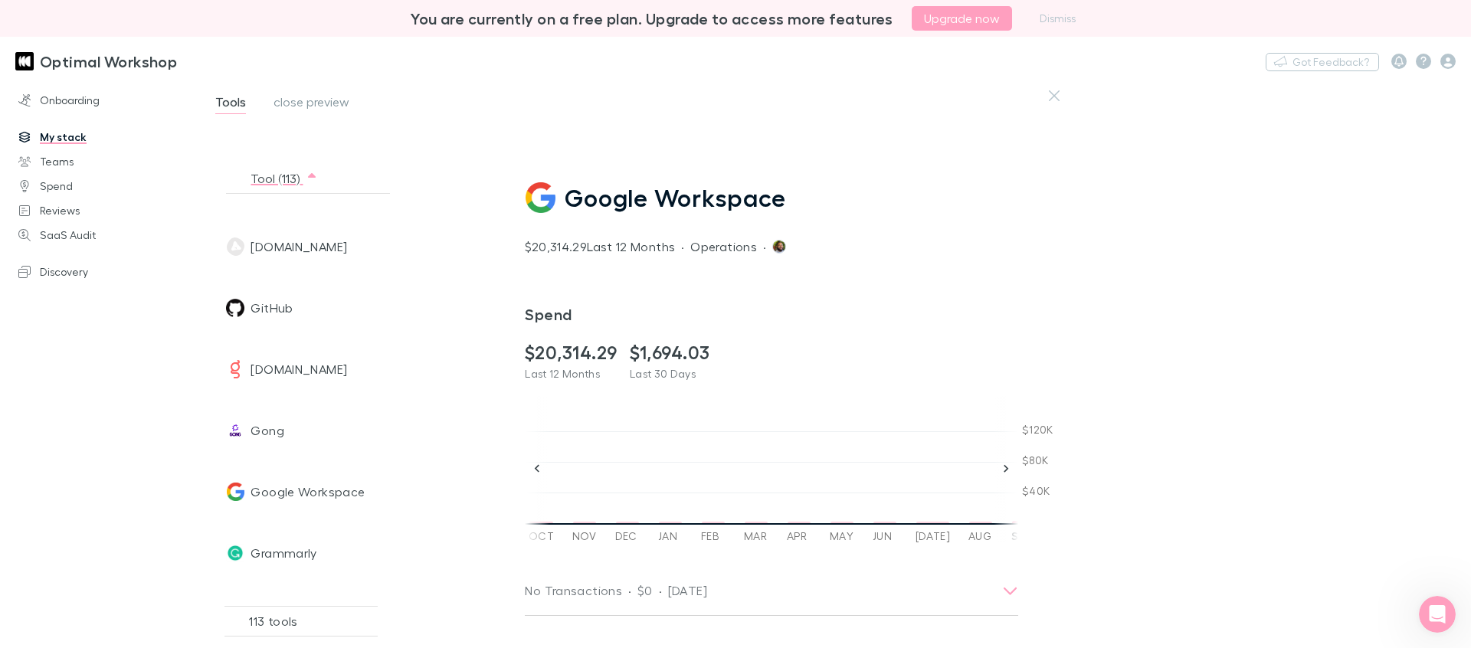
click at [1055, 522] on div at bounding box center [1067, 522] width 24 height 2
